Goal: Browse casually: Explore the website without a specific task or goal

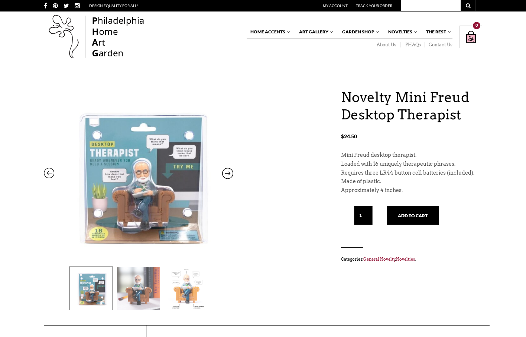
click at [143, 288] on img at bounding box center [138, 288] width 43 height 43
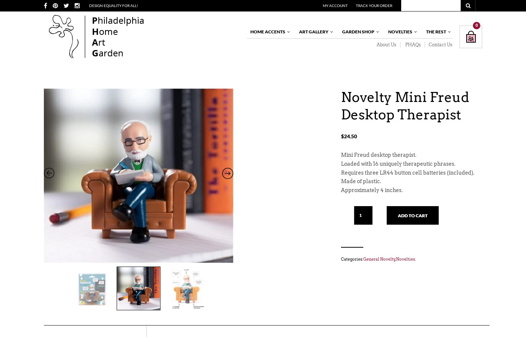
click at [199, 291] on img at bounding box center [185, 288] width 43 height 43
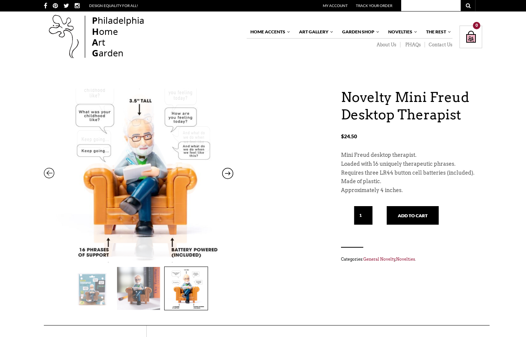
click at [229, 176] on icon at bounding box center [227, 175] width 11 height 10
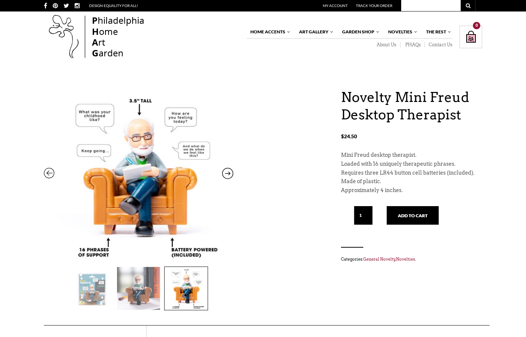
click at [228, 173] on icon at bounding box center [227, 175] width 11 height 10
click at [104, 281] on img at bounding box center [90, 288] width 43 height 43
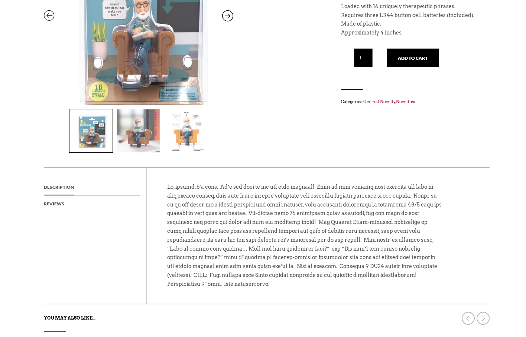
scroll to position [231, 0]
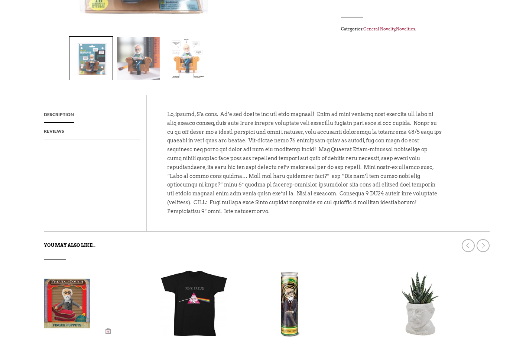
click at [65, 305] on img at bounding box center [67, 304] width 46 height 67
